Goal: Task Accomplishment & Management: Use online tool/utility

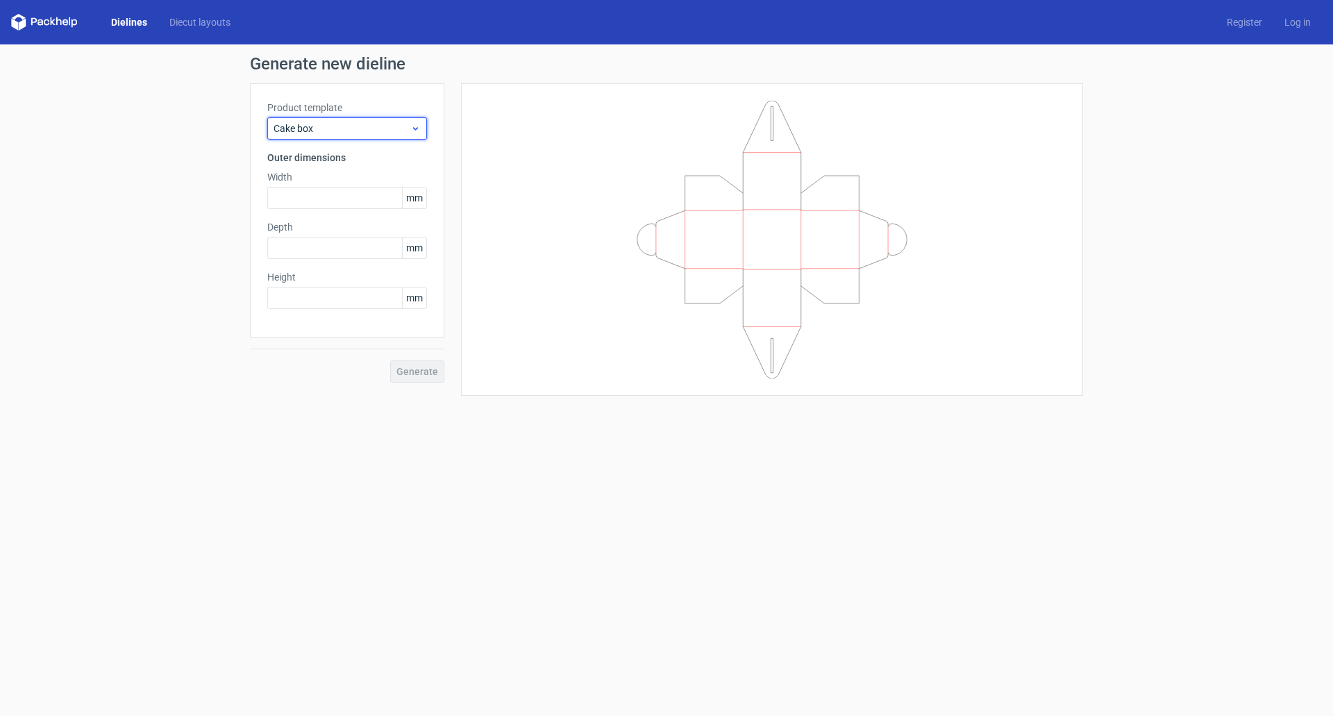
click at [356, 129] on span "Cake box" at bounding box center [342, 129] width 137 height 14
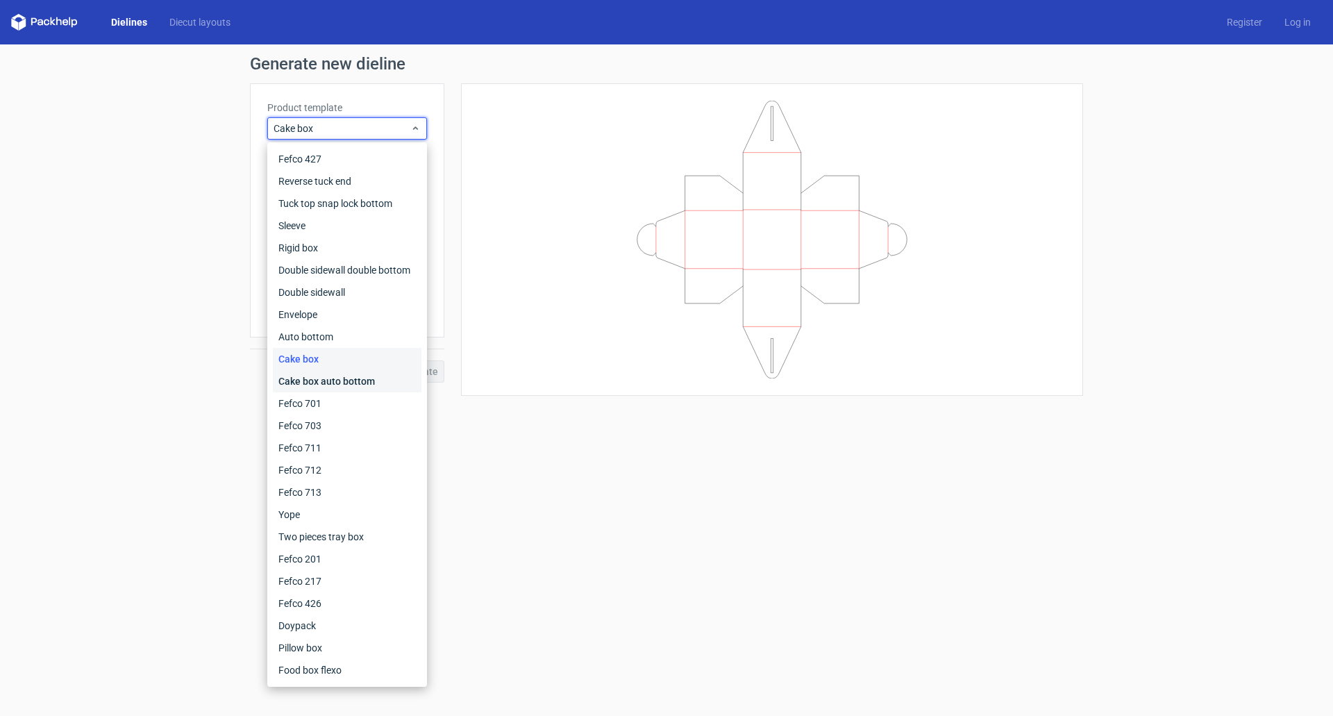
click at [339, 383] on div "Cake box auto bottom" at bounding box center [347, 381] width 149 height 22
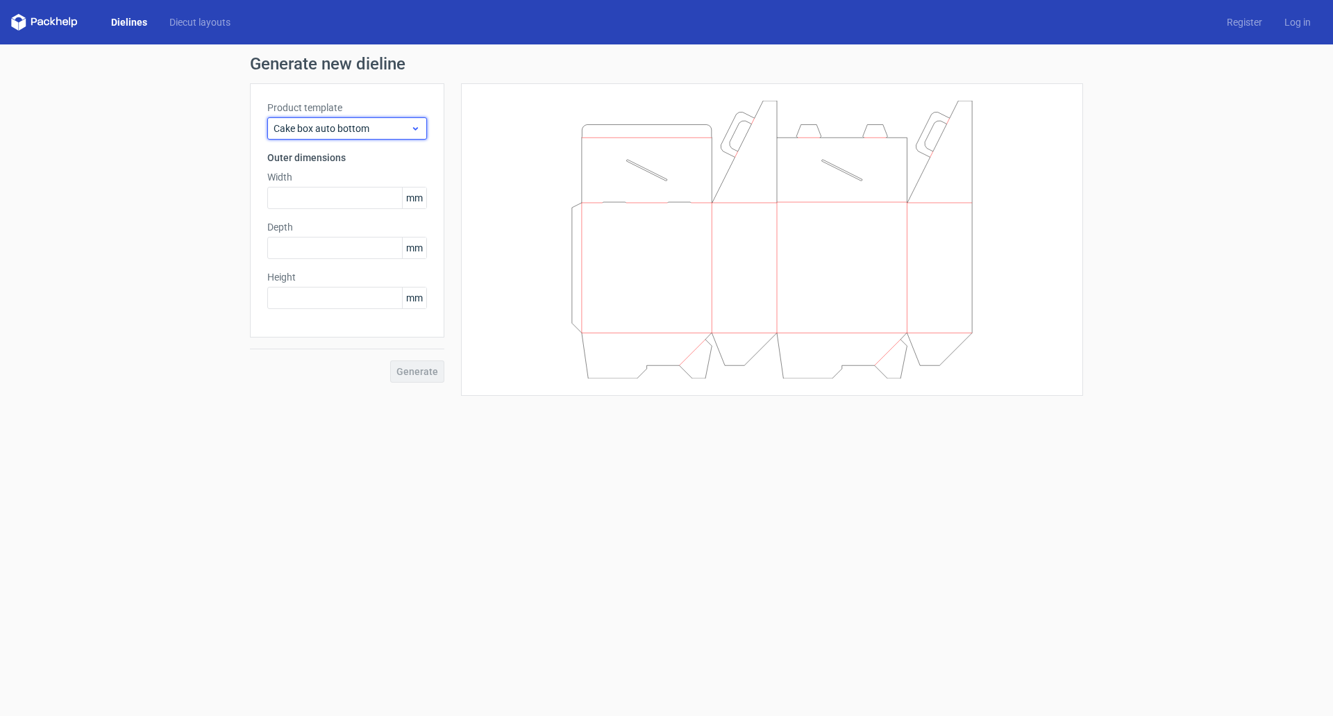
click at [333, 125] on span "Cake box auto bottom" at bounding box center [342, 129] width 137 height 14
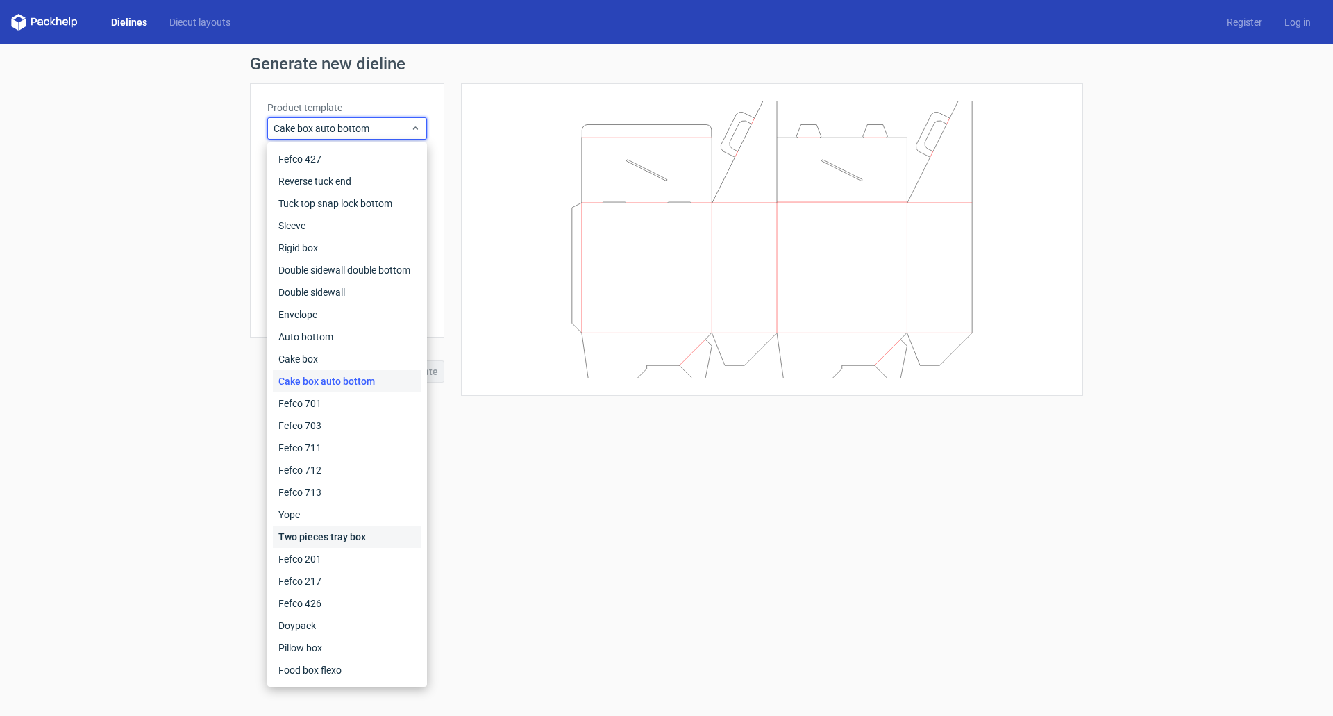
click at [335, 537] on div "Two pieces tray box" at bounding box center [347, 537] width 149 height 22
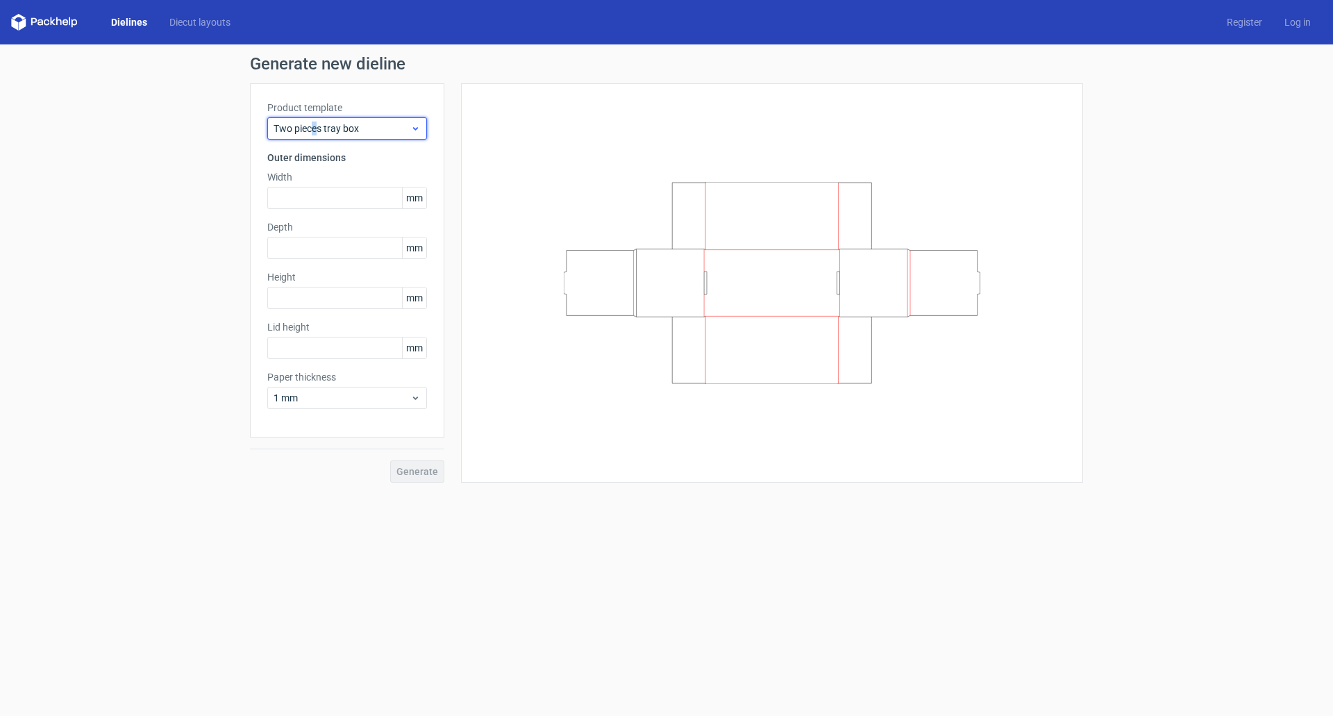
click at [315, 126] on span "Two pieces tray box" at bounding box center [342, 129] width 137 height 14
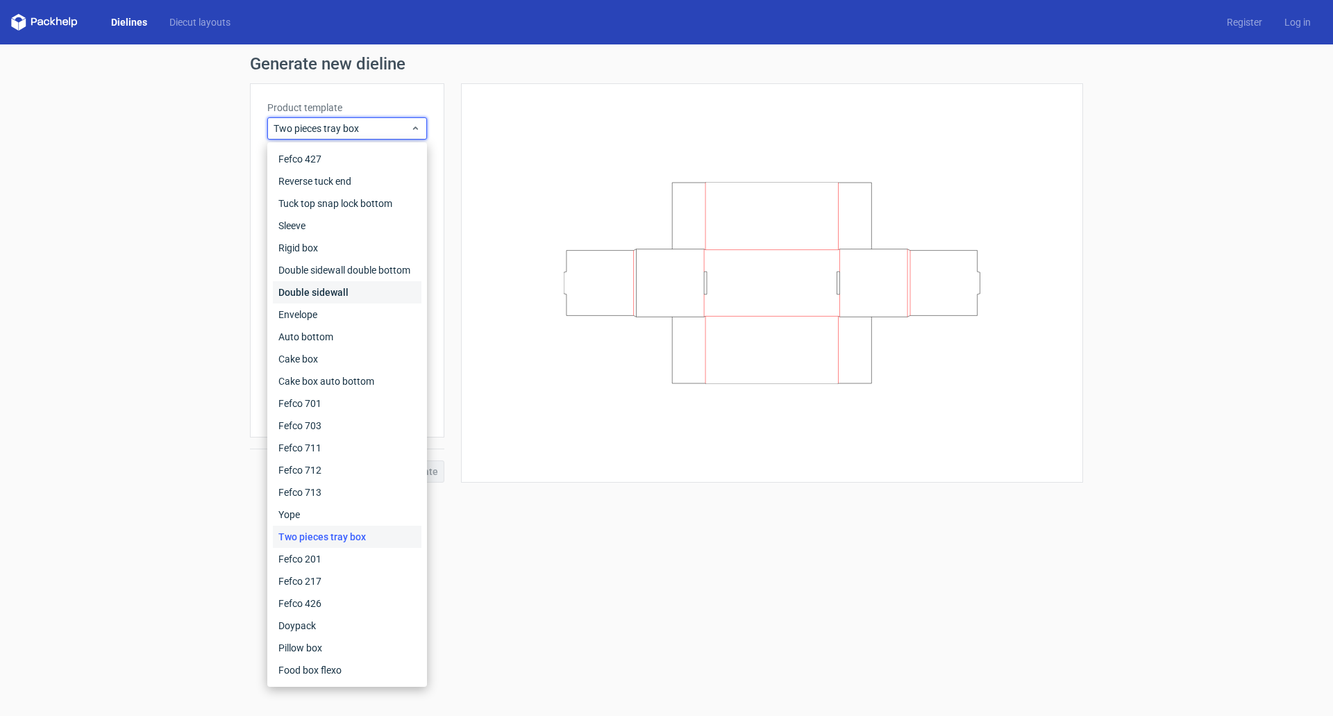
click at [324, 298] on div "Double sidewall" at bounding box center [347, 292] width 149 height 22
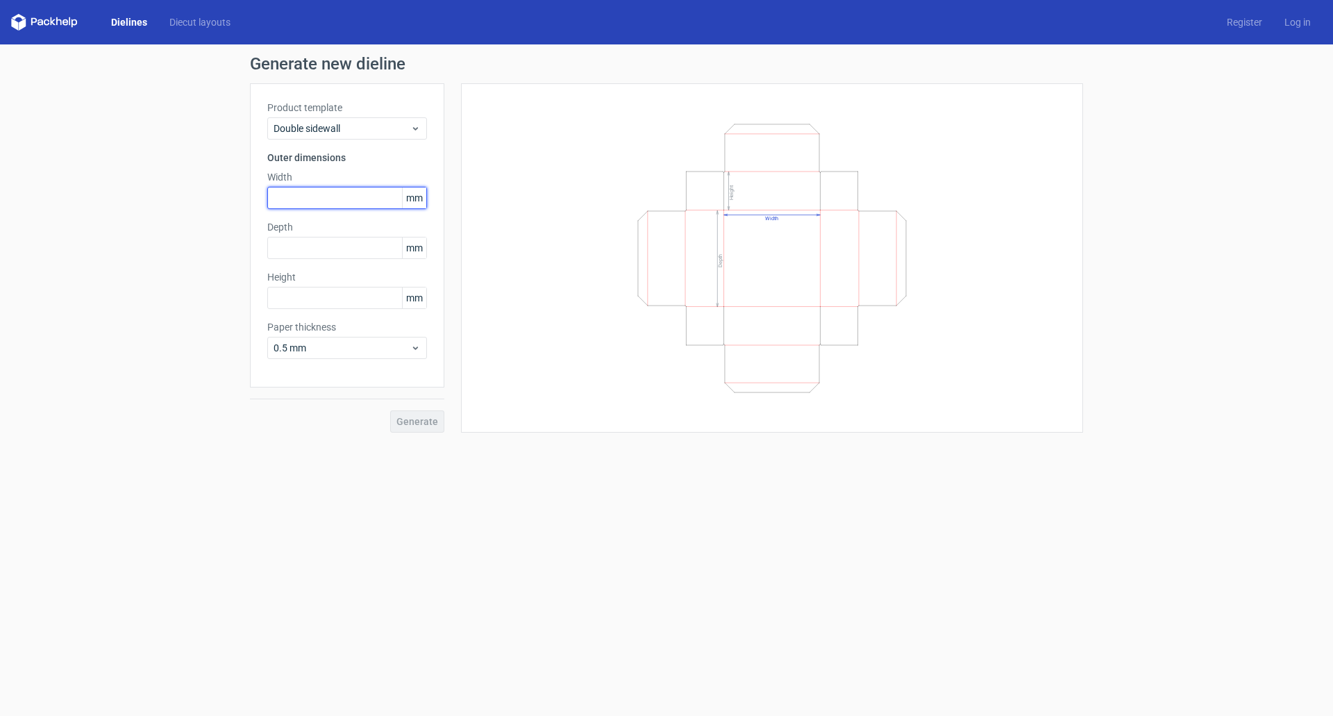
click at [313, 201] on input "text" at bounding box center [347, 198] width 160 height 22
type input "200"
type input "100"
click at [425, 432] on button "Generate" at bounding box center [417, 421] width 54 height 22
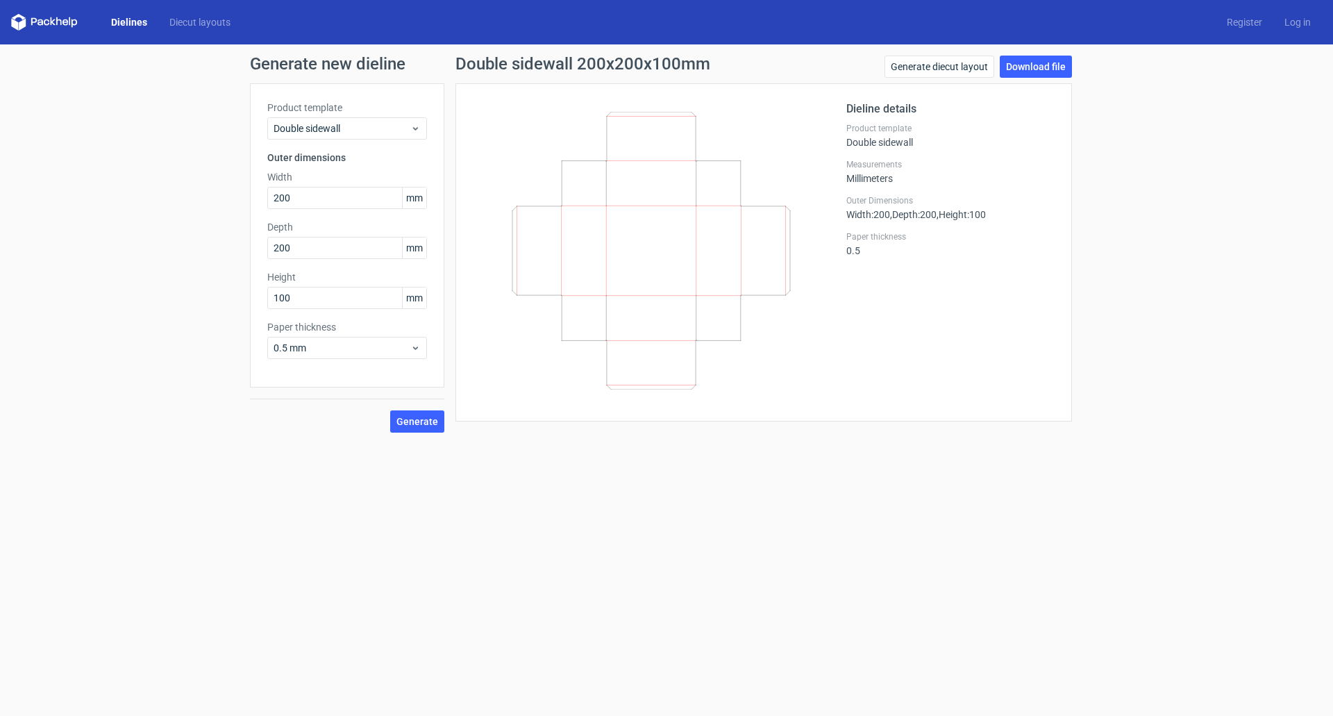
click at [183, 144] on div "Generate new dieline Product template Double sidewall Outer dimensions Width 20…" at bounding box center [666, 243] width 1333 height 399
